Goal: Task Accomplishment & Management: Use online tool/utility

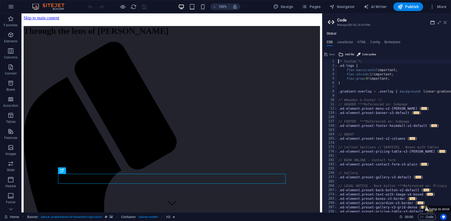
click at [445, 22] on icon at bounding box center [444, 22] width 3 height 4
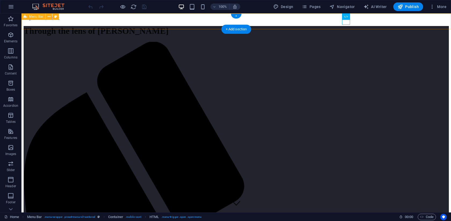
select select "rem"
select select "preset-menu-v2-centered"
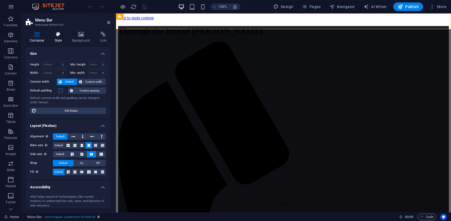
click at [59, 37] on h4 "Style" at bounding box center [59, 37] width 17 height 11
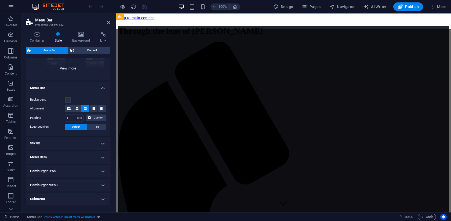
scroll to position [86, 0]
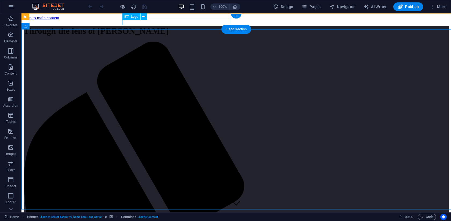
click at [181, 26] on div "Through the lens of [PERSON_NAME]" at bounding box center [236, 31] width 425 height 10
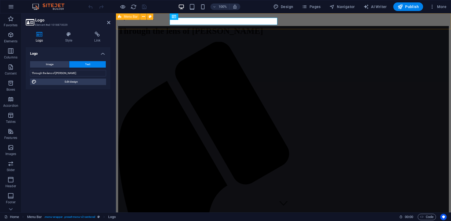
select select "rem"
select select "preset-menu-v2-centered"
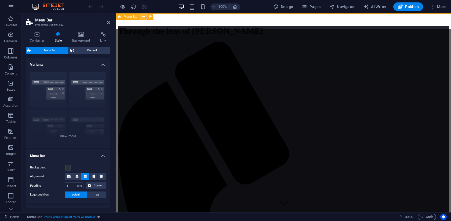
click at [144, 16] on icon at bounding box center [143, 17] width 3 height 6
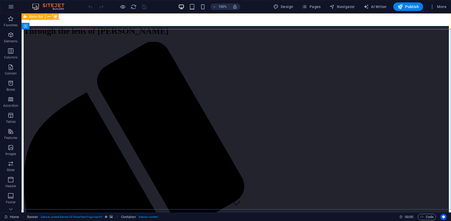
click at [55, 18] on icon at bounding box center [55, 17] width 3 height 6
select select "rem"
select select "preset-menu-v2-centered"
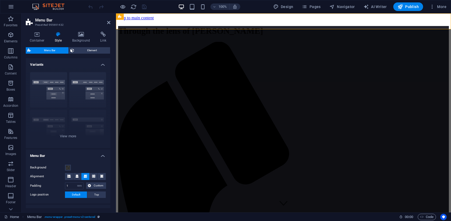
click at [58, 40] on h4 "Style" at bounding box center [59, 37] width 17 height 11
click at [40, 37] on h4 "Container" at bounding box center [38, 37] width 25 height 11
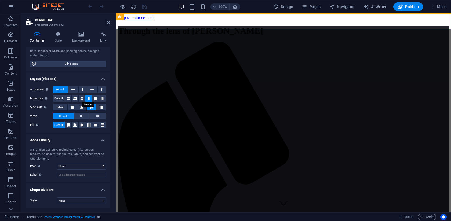
scroll to position [0, 0]
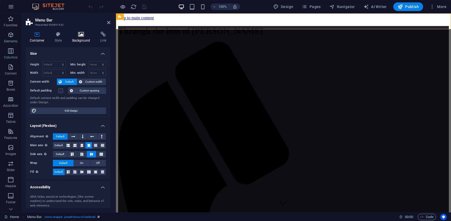
click at [85, 36] on icon at bounding box center [81, 34] width 26 height 5
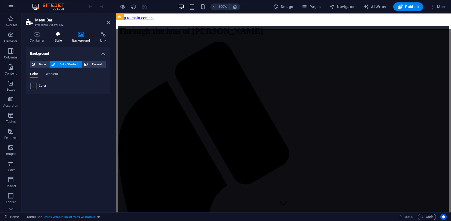
click at [59, 37] on h4 "Style" at bounding box center [59, 37] width 17 height 11
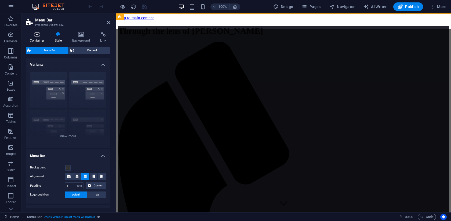
click at [46, 37] on h4 "Container" at bounding box center [38, 37] width 25 height 11
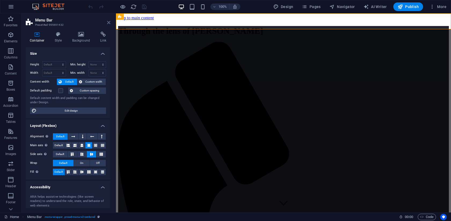
click at [109, 24] on icon at bounding box center [108, 22] width 3 height 4
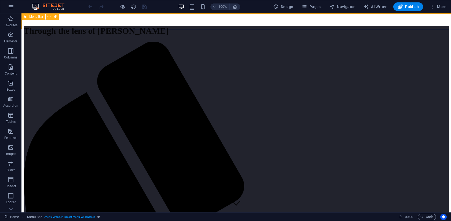
click at [42, 17] on span "Menu Bar" at bounding box center [36, 16] width 14 height 3
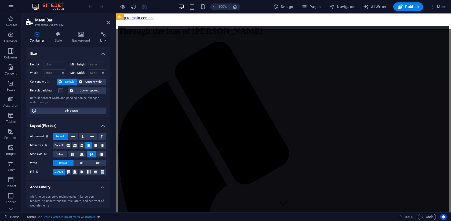
click at [108, 25] on header "Menu Bar Preset #ed-995691432" at bounding box center [68, 20] width 85 height 14
click at [108, 24] on icon at bounding box center [108, 22] width 3 height 4
